Goal: Task Accomplishment & Management: Manage account settings

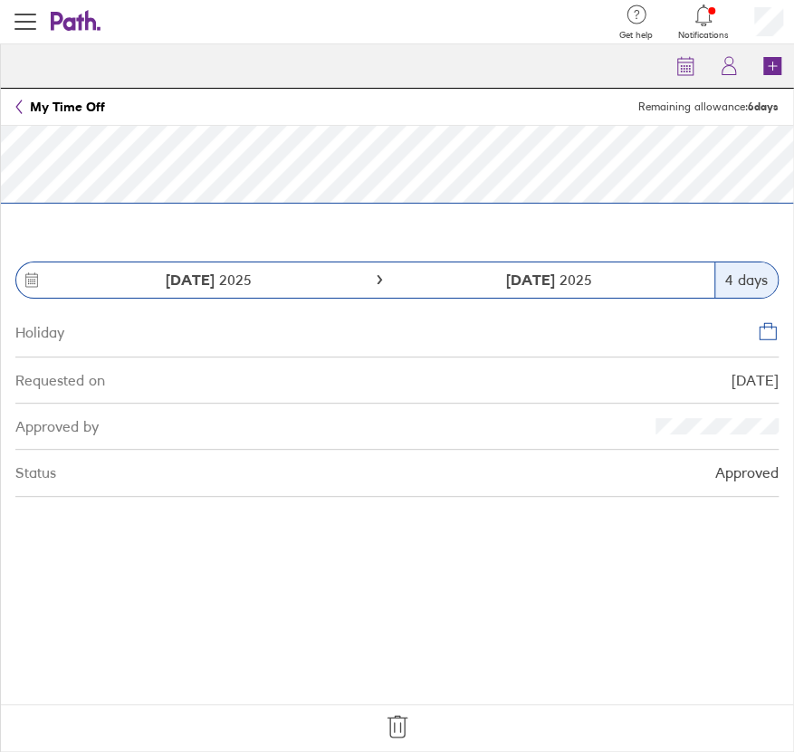
click at [399, 734] on icon at bounding box center [397, 727] width 29 height 29
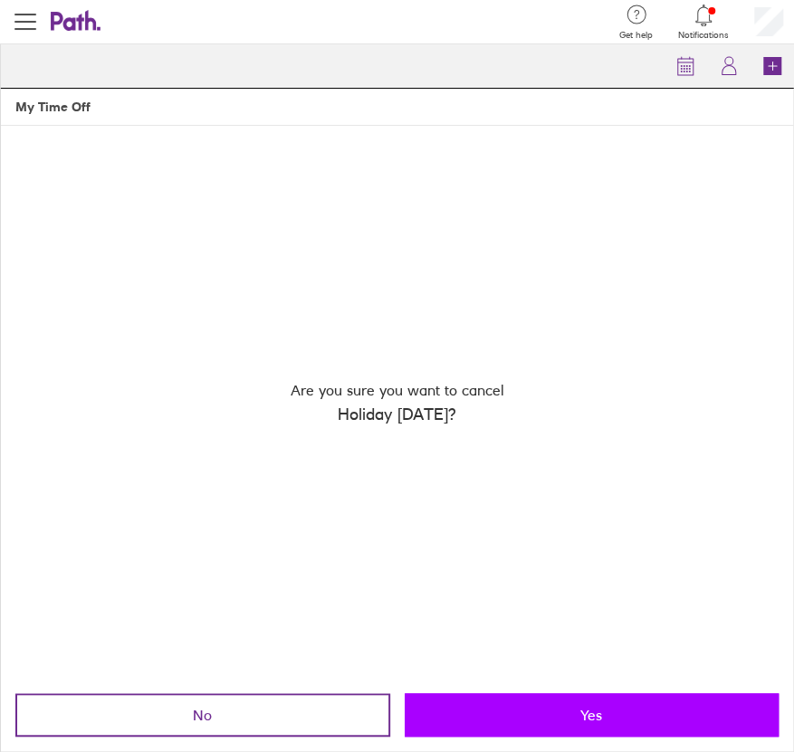
click at [512, 701] on button "Yes" at bounding box center [592, 715] width 375 height 43
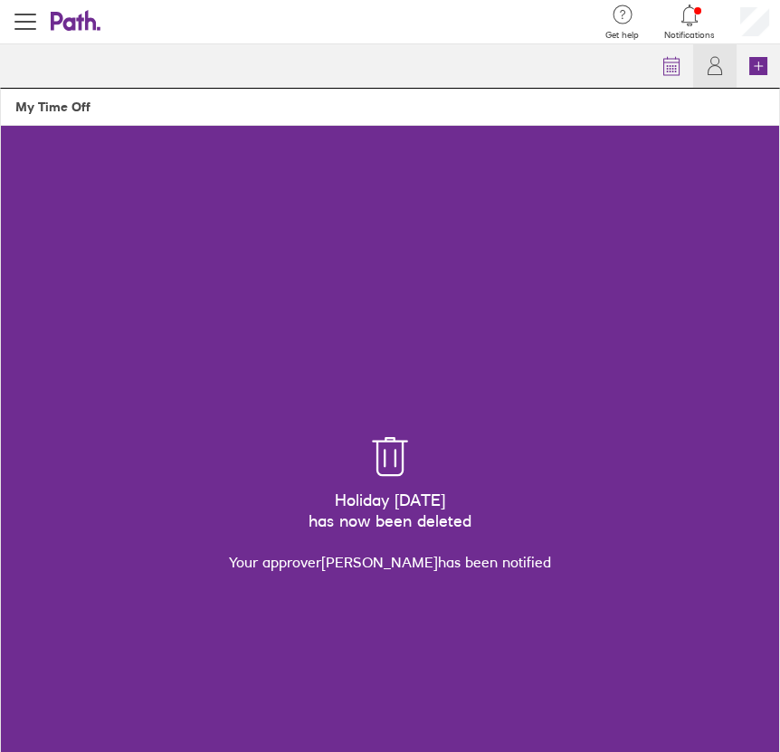
click at [71, 24] on icon at bounding box center [76, 21] width 51 height 22
